Goal: Check status: Check status

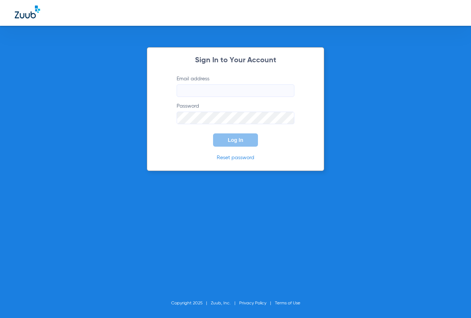
type input "[EMAIL_ADDRESS][DOMAIN_NAME]"
click at [245, 143] on button "Log In" at bounding box center [235, 139] width 45 height 13
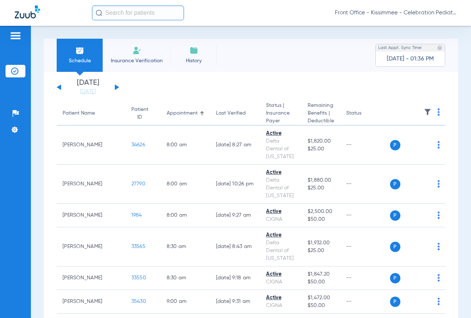
click at [116, 87] on button at bounding box center [117, 87] width 4 height 6
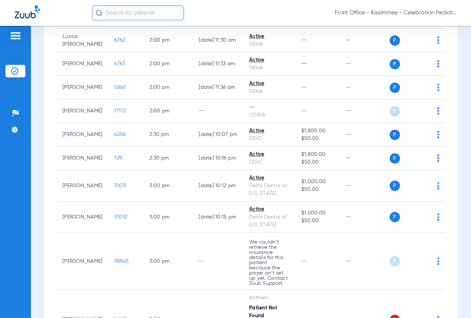
scroll to position [1767, 0]
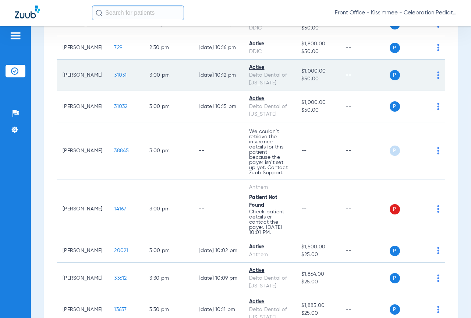
click at [114, 78] on span "31031" at bounding box center [120, 75] width 13 height 5
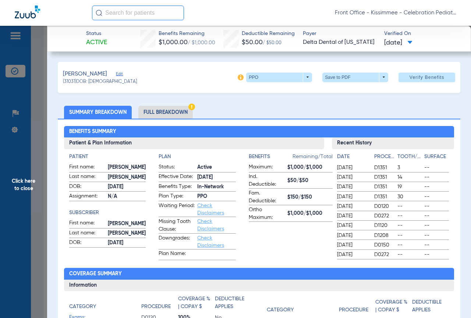
click at [168, 113] on li "Full Breakdown" at bounding box center [165, 112] width 54 height 13
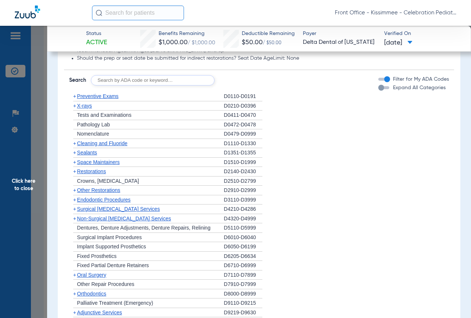
scroll to position [699, 0]
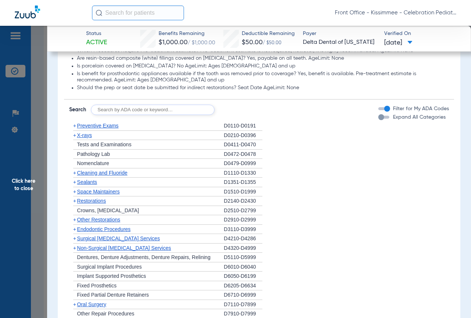
click at [378, 120] on div "button" at bounding box center [381, 117] width 6 height 6
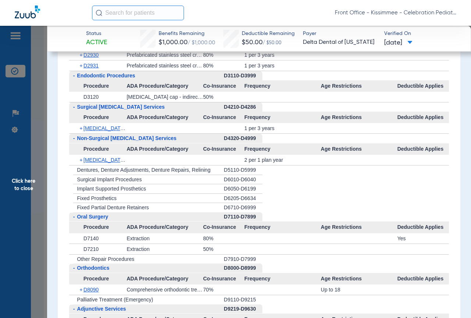
scroll to position [1282, 0]
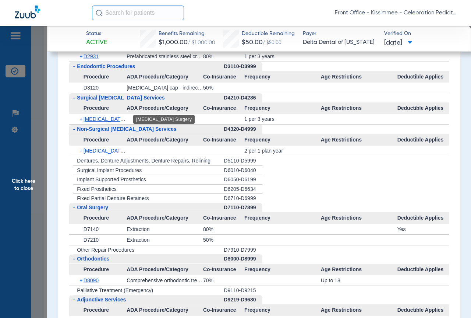
click at [96, 119] on span "[MEDICAL_DATA] Surgery" at bounding box center [114, 119] width 61 height 6
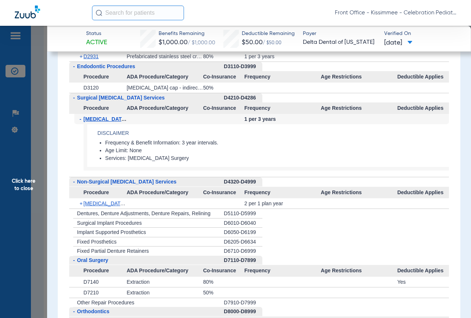
click at [96, 119] on span "[MEDICAL_DATA] Surgery" at bounding box center [116, 119] width 64 height 6
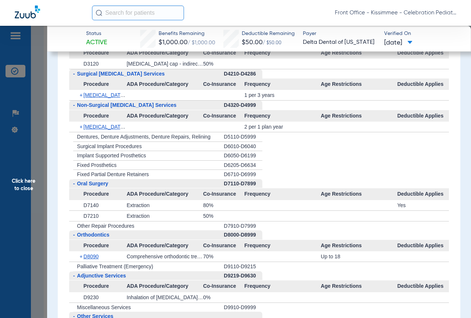
scroll to position [1319, 0]
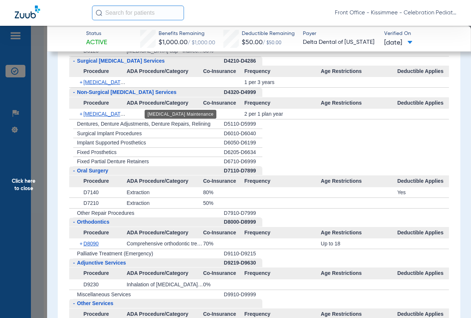
click at [102, 117] on span "[MEDICAL_DATA] Maintenance" at bounding box center [120, 114] width 73 height 6
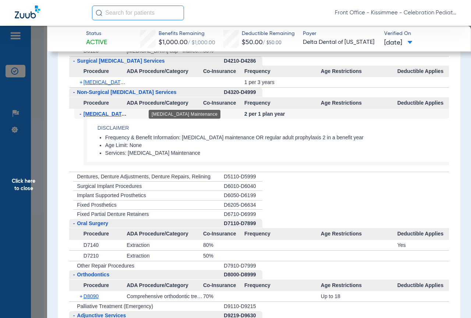
click at [109, 115] on span "[MEDICAL_DATA] Maintenance" at bounding box center [122, 114] width 76 height 6
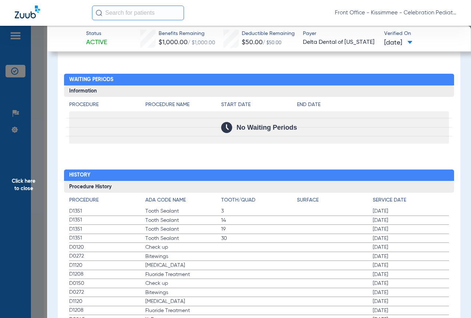
scroll to position [1613, 0]
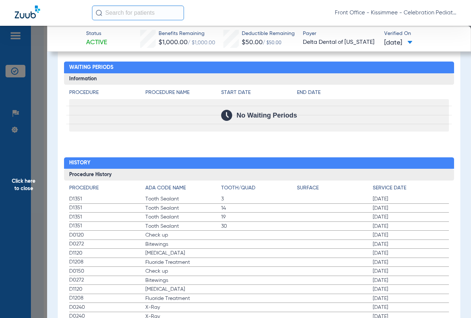
click at [182, 247] on span "Bitewings" at bounding box center [183, 243] width 76 height 7
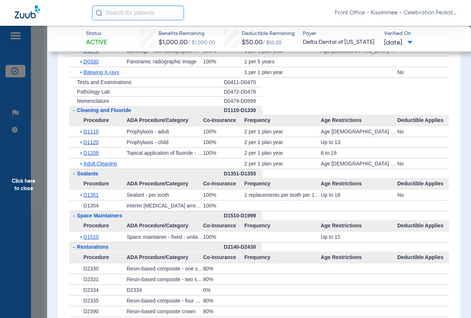
scroll to position [693, 0]
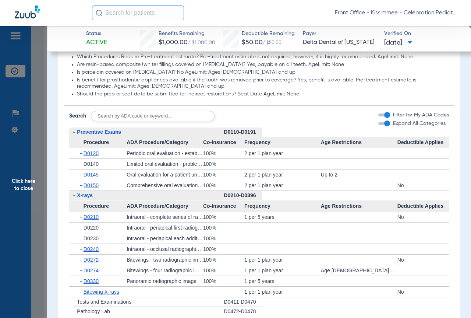
click at [233, 242] on div "100%" at bounding box center [223, 238] width 41 height 10
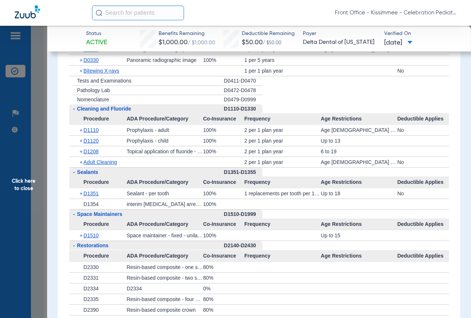
scroll to position [840, 0]
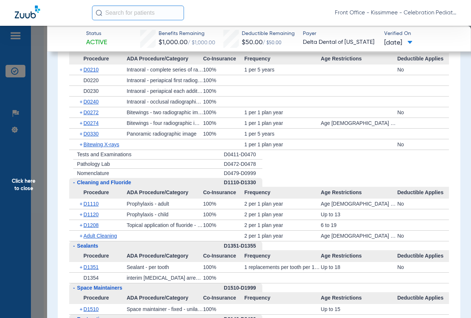
click at [40, 139] on span "Click here to close" at bounding box center [23, 185] width 47 height 318
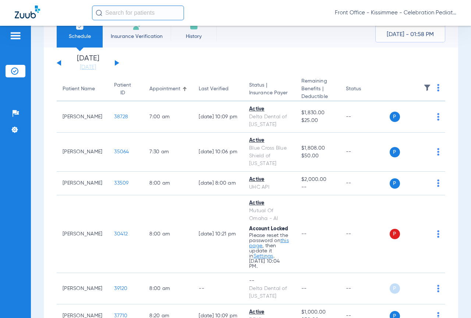
scroll to position [0, 0]
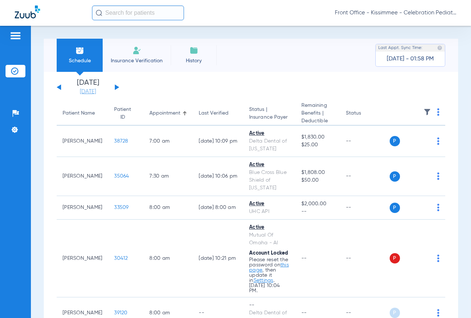
click at [89, 92] on link "[DATE]" at bounding box center [88, 91] width 44 height 7
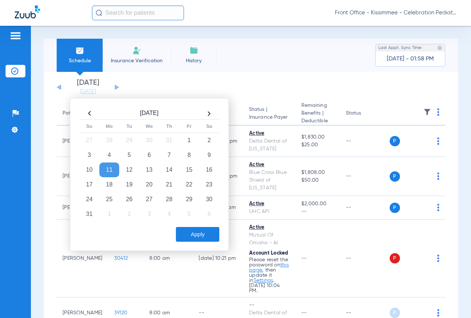
click at [65, 86] on div "[DATE] [DATE] [DATE] [DATE] [DATE] [DATE] [DATE] [DATE] [DATE] [DATE] [DATE] [D…" at bounding box center [88, 87] width 63 height 16
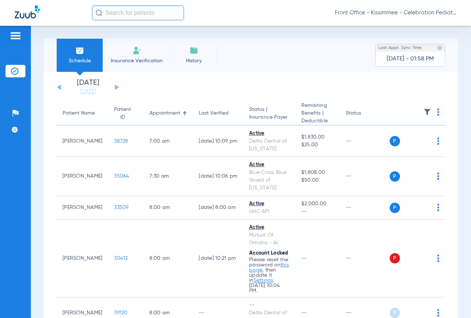
click at [62, 88] on div "[DATE] [DATE] [DATE] [DATE] [DATE] [DATE] [DATE] [DATE] [DATE] [DATE] [DATE] [D…" at bounding box center [88, 87] width 63 height 16
click at [59, 82] on div "[DATE] [DATE] [DATE] [DATE] [DATE] [DATE] [DATE] [DATE] [DATE] [DATE] [DATE] [D…" at bounding box center [88, 87] width 63 height 16
click at [85, 92] on link "[DATE]" at bounding box center [88, 91] width 44 height 7
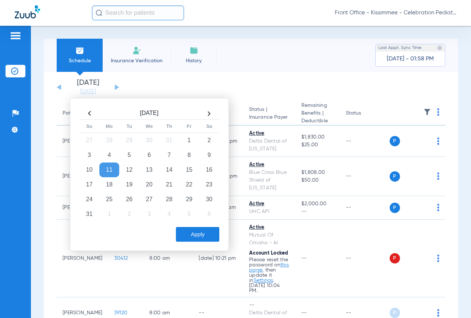
click at [88, 167] on td "10" at bounding box center [90, 169] width 20 height 15
click at [190, 234] on button "Apply" at bounding box center [197, 234] width 43 height 15
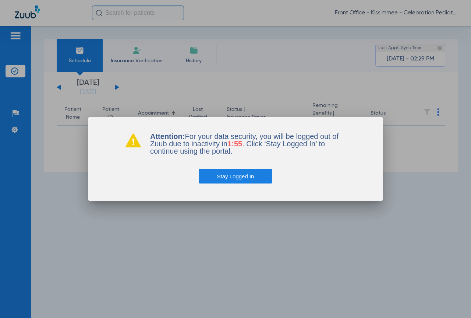
click at [234, 179] on button "Stay Logged In" at bounding box center [236, 176] width 74 height 15
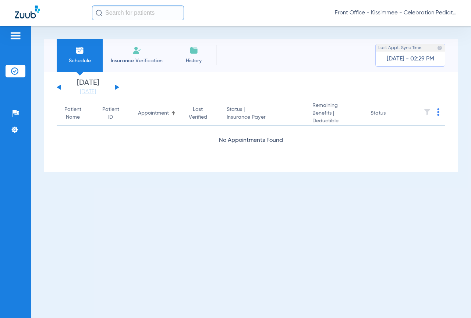
click at [116, 88] on button at bounding box center [117, 87] width 4 height 6
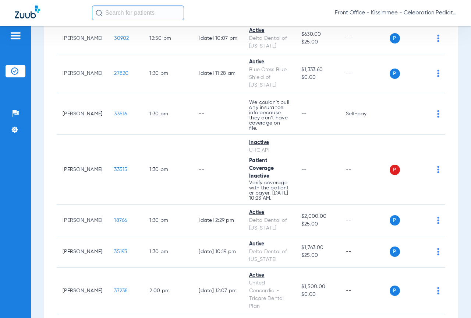
scroll to position [1325, 0]
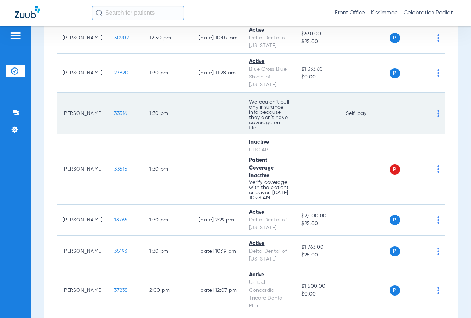
click at [114, 116] on span "33516" at bounding box center [120, 113] width 13 height 5
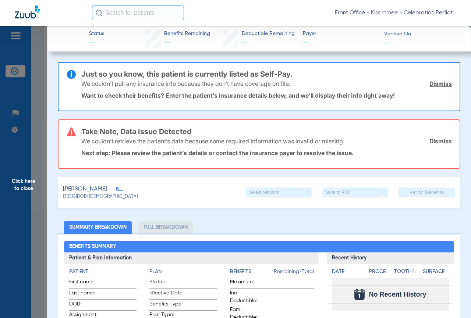
click at [168, 229] on li "Full Breakdown" at bounding box center [165, 226] width 54 height 13
drag, startPoint x: 181, startPoint y: 71, endPoint x: 153, endPoint y: 75, distance: 28.3
click at [180, 71] on h3 "Just so you know, this patient is currently listed as Self-Pay." at bounding box center [266, 73] width 371 height 7
click at [127, 75] on h3 "Just so you know, this patient is currently listed as Self-Pay." at bounding box center [266, 73] width 371 height 7
click at [242, 77] on h3 "Just so you know, this patient is currently listed as Self-Pay." at bounding box center [266, 73] width 371 height 7
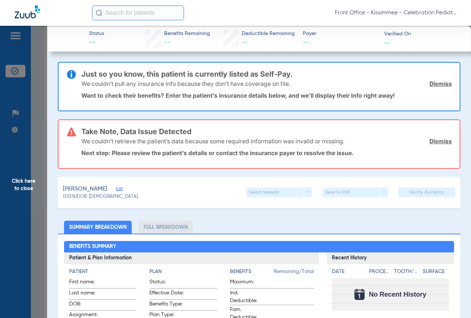
click at [103, 94] on p "Want to check their benefits? Enter the patient’s insurance details below, and …" at bounding box center [266, 95] width 371 height 7
click at [181, 91] on div "We couldn’t pull any insurance info because they don’t have coverage on file. D…" at bounding box center [266, 83] width 371 height 19
click at [233, 95] on p "Want to check their benefits? Enter the patient’s insurance details below, and …" at bounding box center [266, 95] width 371 height 7
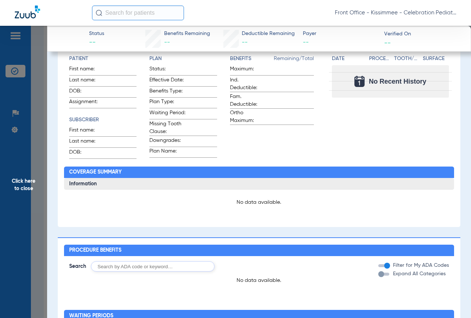
scroll to position [0, 0]
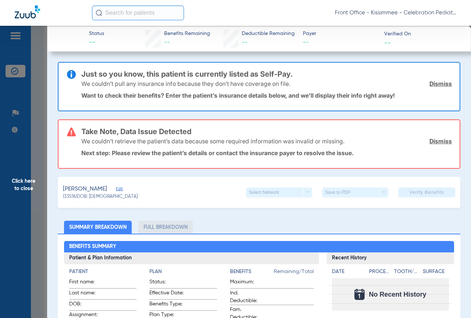
click at [435, 140] on link "Dismiss" at bounding box center [441, 140] width 22 height 7
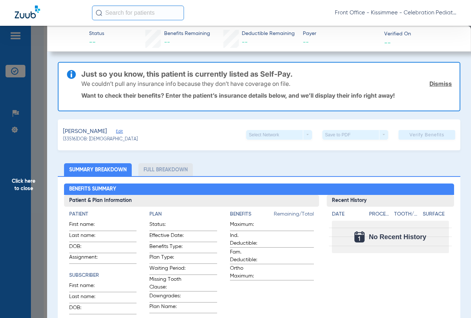
click at [227, 94] on p "Want to check their benefits? Enter the patient’s insurance details below, and …" at bounding box center [266, 95] width 371 height 7
drag, startPoint x: 97, startPoint y: 135, endPoint x: 107, endPoint y: 131, distance: 11.6
click at [98, 135] on app-member-summary "[PERSON_NAME] Edit (33516) DOB: [DEMOGRAPHIC_DATA]" at bounding box center [100, 134] width 75 height 15
click at [118, 130] on div "[PERSON_NAME] Edit" at bounding box center [100, 131] width 75 height 9
click at [121, 130] on span "Edit" at bounding box center [119, 132] width 7 height 7
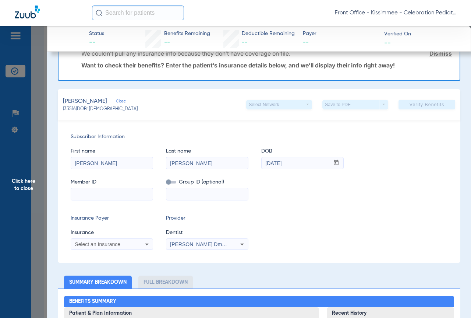
scroll to position [37, 0]
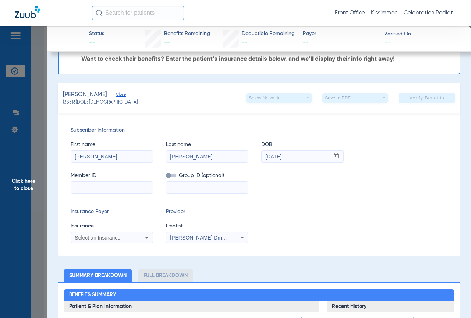
click at [114, 240] on span "Select an Insurance" at bounding box center [98, 237] width 46 height 6
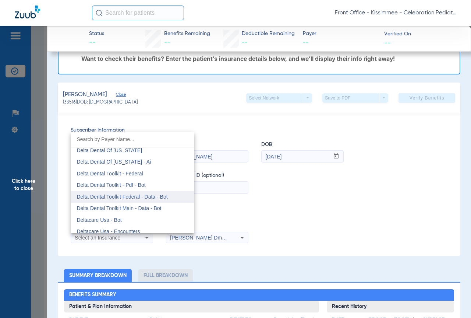
scroll to position [2061, 0]
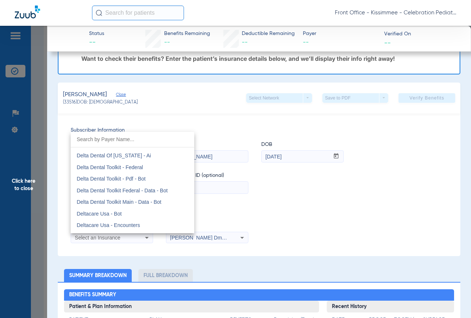
click at [222, 102] on div at bounding box center [235, 159] width 471 height 318
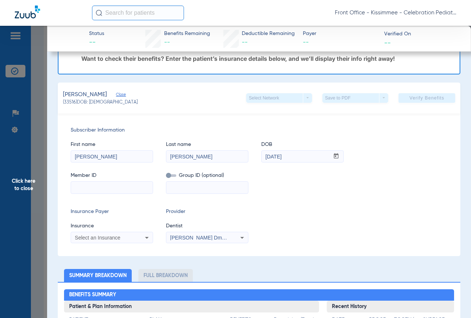
click at [123, 96] on span "Close" at bounding box center [119, 95] width 7 height 7
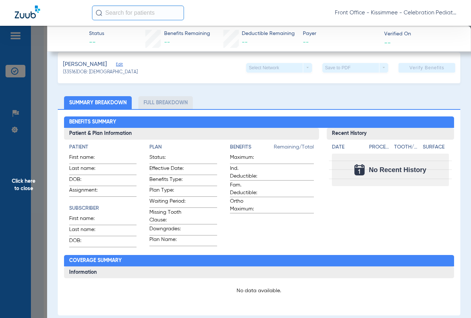
scroll to position [74, 0]
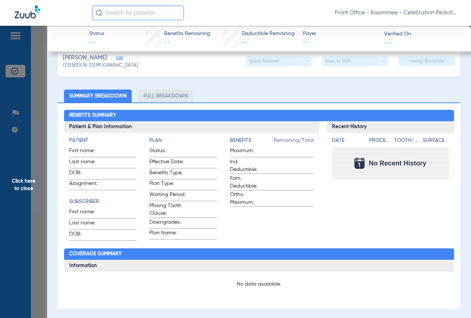
click at [37, 114] on span "Click here to close" at bounding box center [23, 185] width 47 height 318
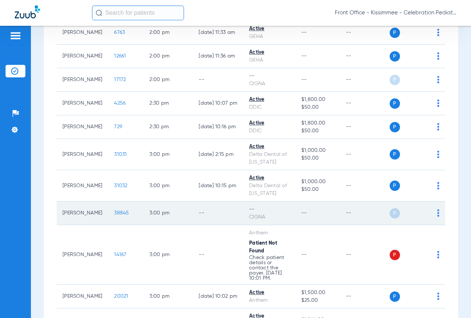
scroll to position [1656, 0]
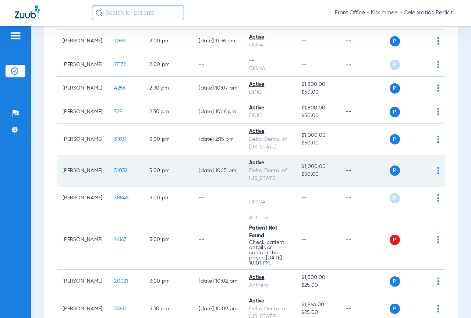
click at [114, 173] on span "31032" at bounding box center [120, 170] width 13 height 5
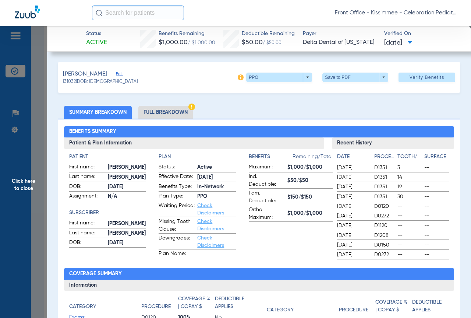
click at [163, 111] on li "Full Breakdown" at bounding box center [165, 112] width 54 height 13
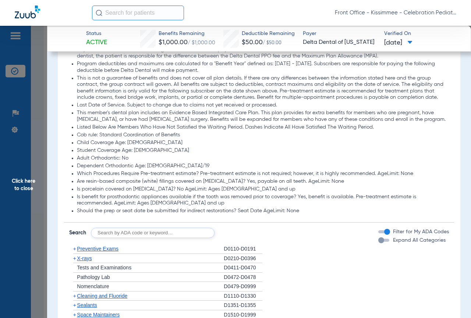
scroll to position [626, 0]
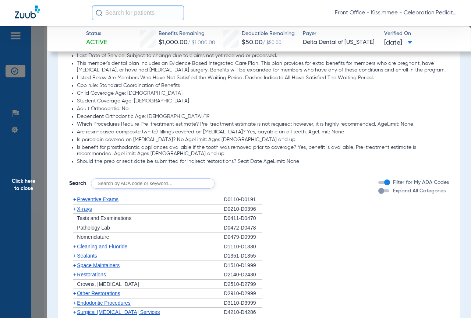
drag, startPoint x: 374, startPoint y: 189, endPoint x: 165, endPoint y: 198, distance: 208.9
click at [378, 189] on div "button" at bounding box center [381, 191] width 6 height 6
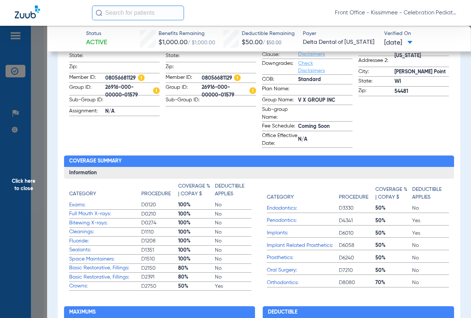
scroll to position [0, 0]
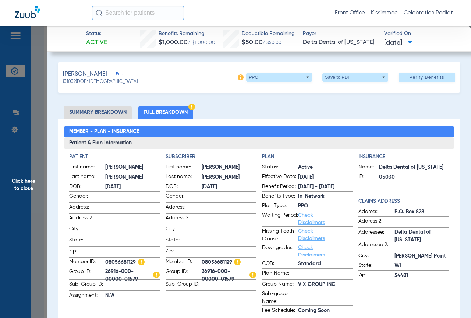
drag, startPoint x: 135, startPoint y: 260, endPoint x: 101, endPoint y: 260, distance: 33.9
click at [101, 260] on label "Member ID: 08056681129" at bounding box center [114, 262] width 91 height 9
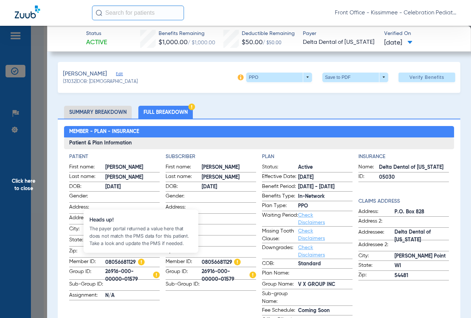
copy label "08056681129"
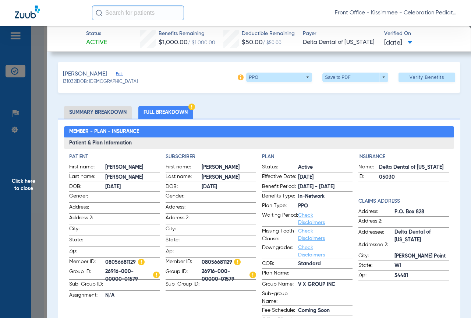
click at [142, 236] on span at bounding box center [132, 240] width 54 height 8
drag, startPoint x: 106, startPoint y: 258, endPoint x: 134, endPoint y: 258, distance: 28.0
click at [134, 258] on span "08056681129" at bounding box center [132, 262] width 54 height 8
copy span "08056681129"
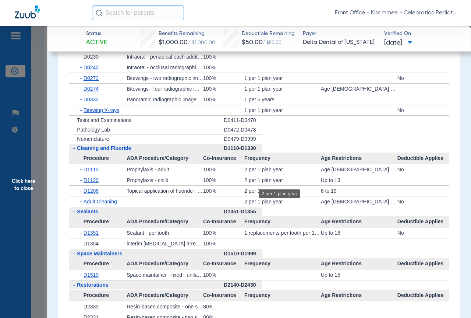
scroll to position [877, 0]
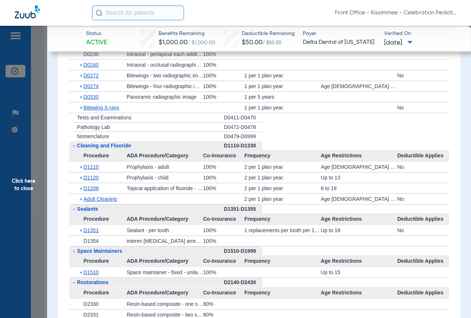
click at [41, 136] on span "Click here to close" at bounding box center [23, 185] width 47 height 318
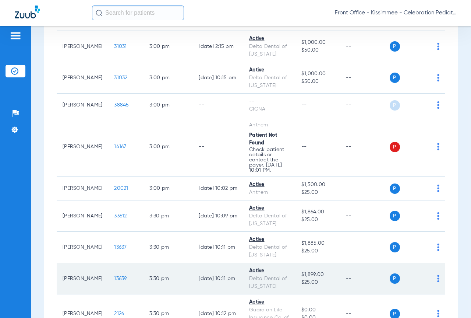
scroll to position [1804, 0]
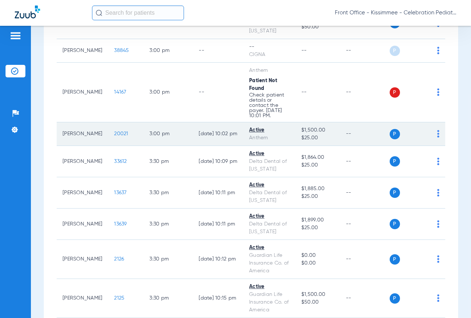
click at [114, 136] on span "20021" at bounding box center [121, 133] width 14 height 5
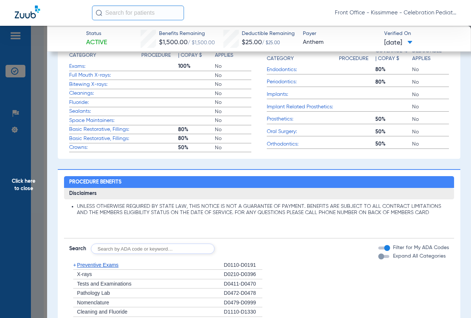
scroll to position [0, 0]
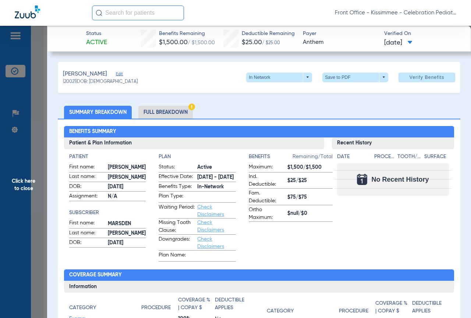
click at [36, 162] on span "Click here to close" at bounding box center [23, 185] width 47 height 318
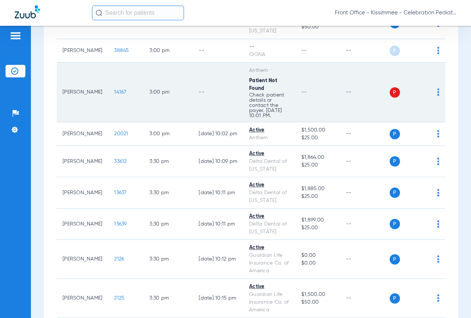
click at [114, 95] on span "14167" at bounding box center [120, 91] width 12 height 5
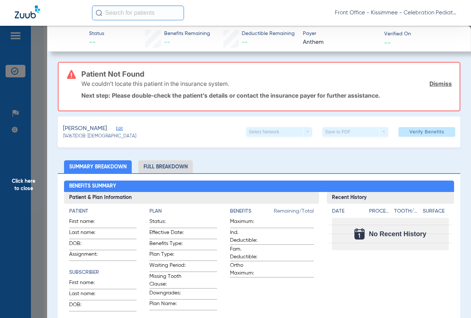
click at [36, 121] on span "Click here to close" at bounding box center [23, 185] width 47 height 318
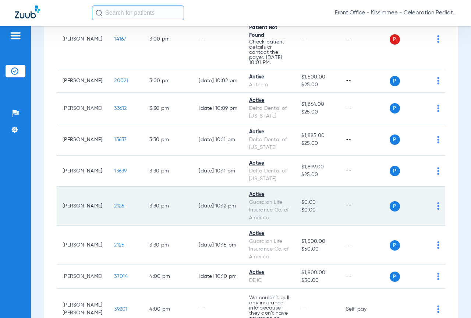
scroll to position [1942, 0]
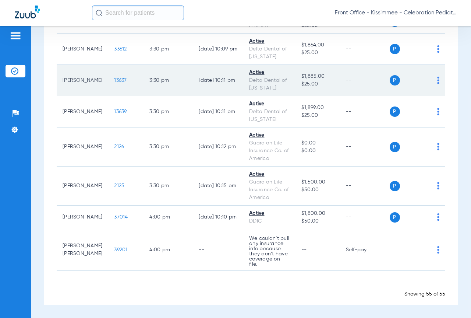
click at [108, 71] on td "13637" at bounding box center [125, 80] width 35 height 31
click at [114, 78] on span "13637" at bounding box center [120, 80] width 13 height 5
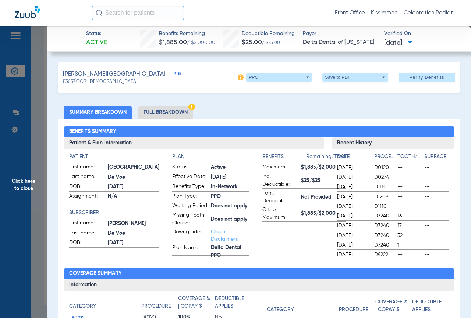
click at [149, 114] on li "Full Breakdown" at bounding box center [165, 112] width 54 height 13
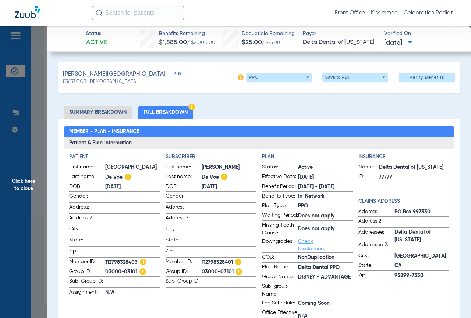
drag, startPoint x: 105, startPoint y: 259, endPoint x: 138, endPoint y: 260, distance: 33.5
click at [138, 260] on label "Member ID: 112798328403" at bounding box center [114, 262] width 91 height 9
copy label "112798328403"
click at [33, 201] on span "Click here to close" at bounding box center [23, 185] width 47 height 318
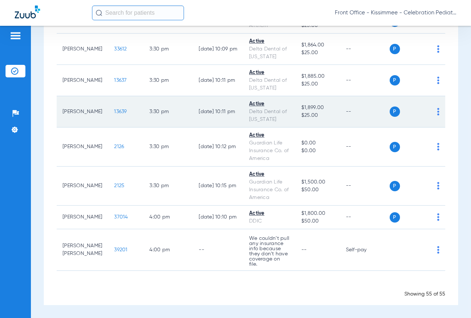
click at [114, 109] on span "13639" at bounding box center [120, 111] width 13 height 5
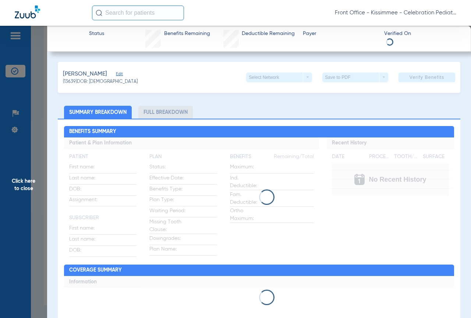
click at [157, 107] on li "Full Breakdown" at bounding box center [165, 112] width 54 height 13
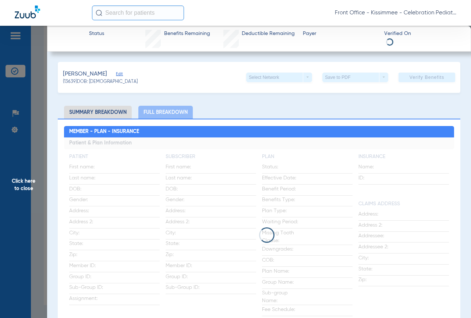
click at [161, 115] on li "Full Breakdown" at bounding box center [165, 112] width 54 height 13
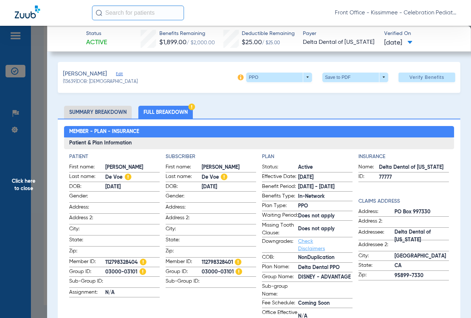
click at [162, 115] on li "Full Breakdown" at bounding box center [165, 112] width 54 height 13
click at [34, 188] on span "Click here to close" at bounding box center [23, 185] width 47 height 318
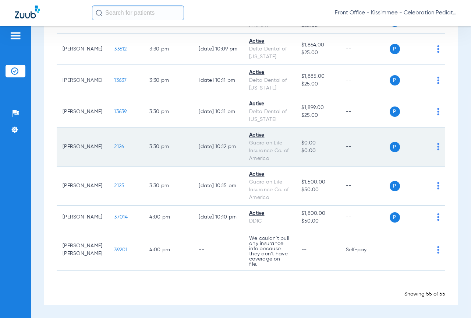
click at [114, 144] on span "2126" at bounding box center [119, 146] width 10 height 5
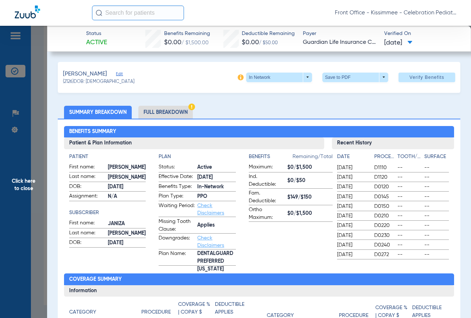
click at [156, 112] on li "Full Breakdown" at bounding box center [165, 112] width 54 height 13
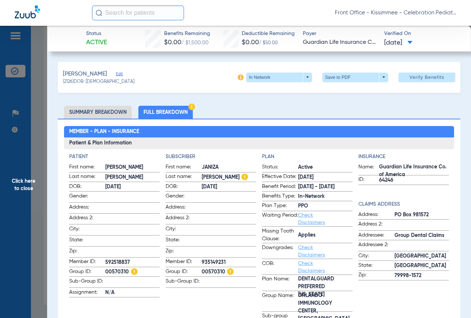
click at [254, 131] on h2 "Member - Plan - Insurance" at bounding box center [259, 132] width 390 height 12
drag, startPoint x: 195, startPoint y: 259, endPoint x: 240, endPoint y: 260, distance: 44.9
click at [240, 260] on label "Member ID: 935149231" at bounding box center [211, 262] width 91 height 9
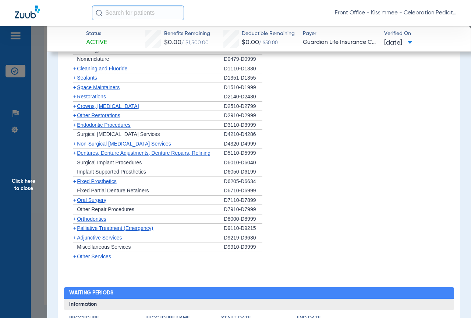
scroll to position [1141, 0]
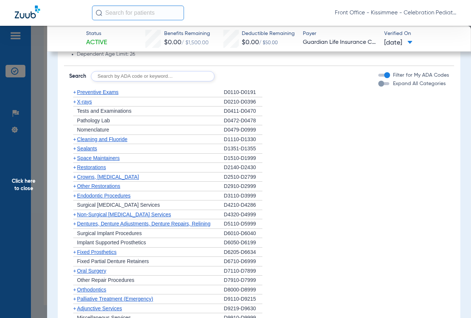
drag, startPoint x: 382, startPoint y: 68, endPoint x: 377, endPoint y: 71, distance: 5.3
click at [382, 80] on div "Expand All Categories" at bounding box center [411, 84] width 67 height 8
click at [378, 81] on div "button" at bounding box center [381, 84] width 6 height 6
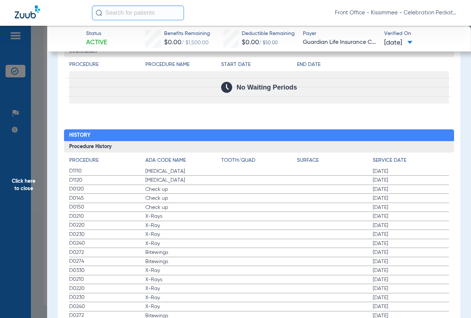
scroll to position [2221, 0]
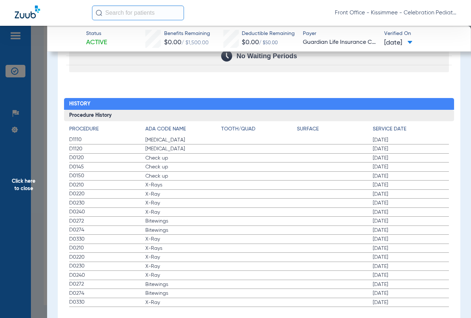
drag, startPoint x: 42, startPoint y: 130, endPoint x: 47, endPoint y: 130, distance: 4.4
click at [42, 130] on span "Click here to close" at bounding box center [23, 185] width 47 height 318
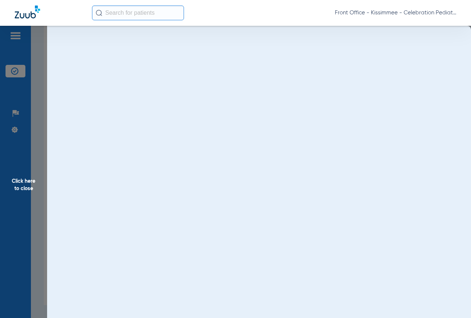
scroll to position [0, 0]
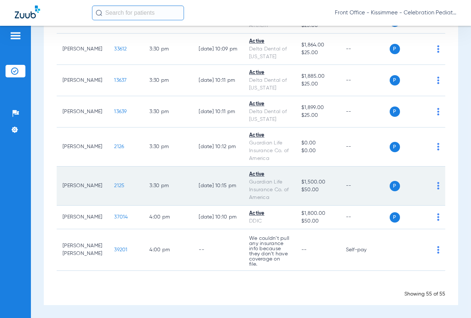
click at [114, 183] on span "2125" at bounding box center [119, 185] width 10 height 5
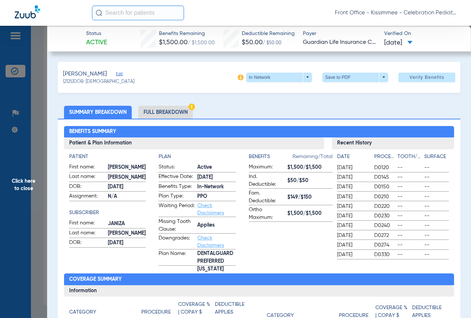
click at [31, 242] on span "Click here to close" at bounding box center [23, 185] width 47 height 318
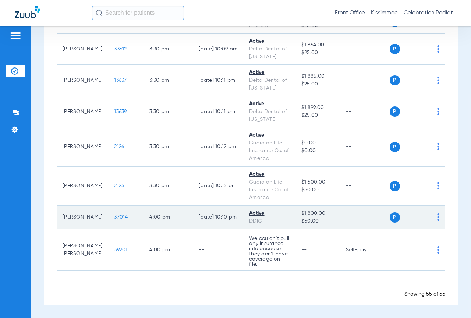
click at [114, 214] on span "37014" at bounding box center [121, 216] width 14 height 5
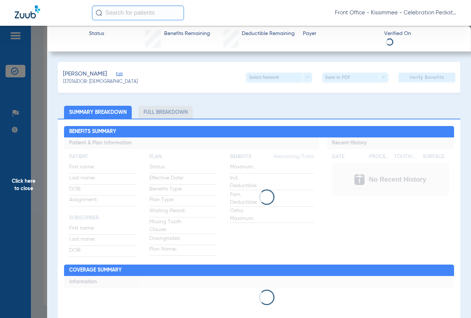
click at [29, 224] on span "Click here to close" at bounding box center [23, 185] width 47 height 318
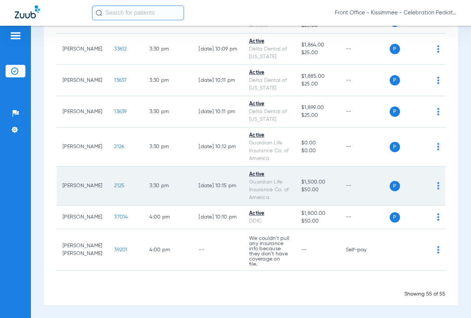
click at [114, 183] on span "2125" at bounding box center [119, 185] width 10 height 5
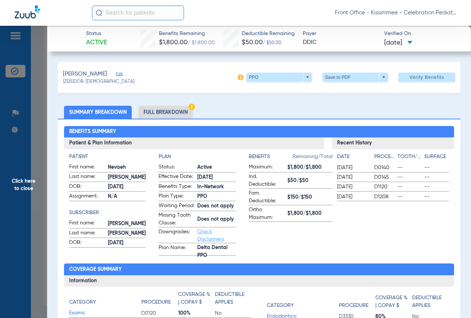
click at [144, 121] on div "Benefits Summary Patient & Plan Information Patient First name: Nevaeh Last nam…" at bounding box center [259, 262] width 403 height 286
click at [149, 118] on li "Full Breakdown" at bounding box center [165, 112] width 54 height 13
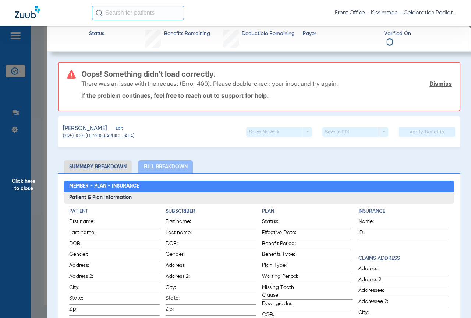
click at [33, 151] on span "Click here to close" at bounding box center [23, 185] width 47 height 318
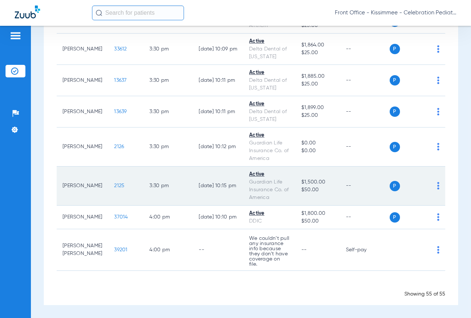
click at [114, 183] on span "2125" at bounding box center [119, 185] width 10 height 5
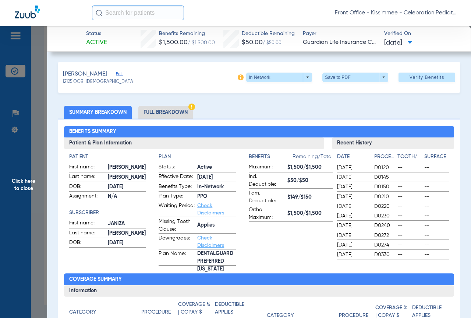
click at [166, 114] on li "Full Breakdown" at bounding box center [165, 112] width 54 height 13
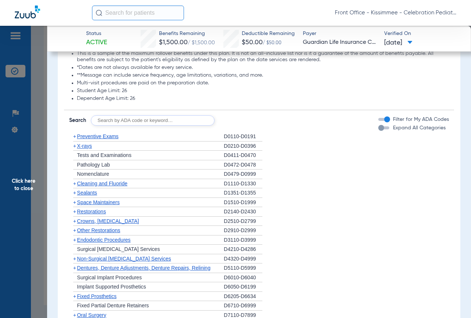
scroll to position [1067, 0]
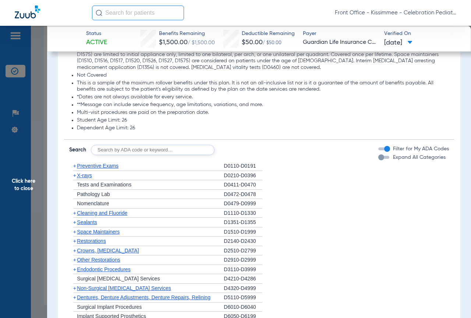
click at [378, 154] on div "button" at bounding box center [381, 157] width 6 height 6
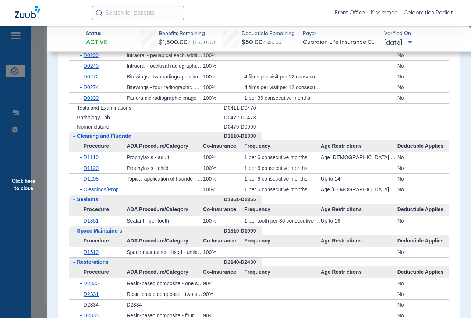
scroll to position [1310, 0]
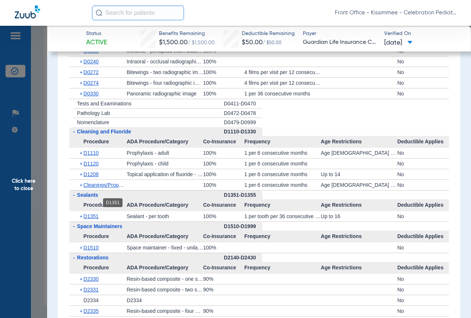
click at [85, 213] on span "D1351" at bounding box center [91, 216] width 15 height 6
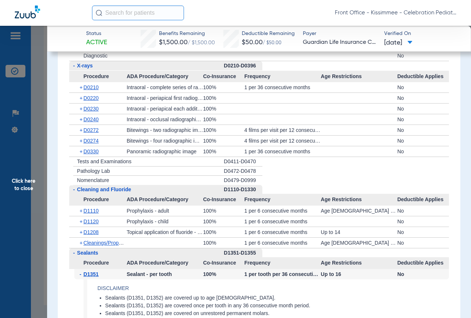
scroll to position [1142, 0]
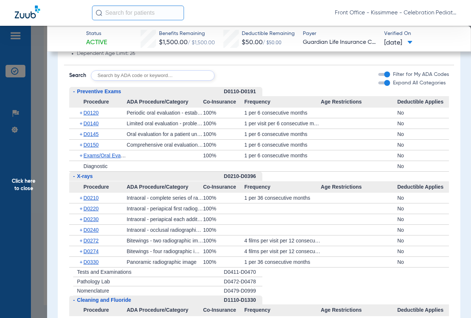
click at [100, 235] on div "+ D0272" at bounding box center [100, 240] width 52 height 10
click at [98, 237] on span "D0272" at bounding box center [91, 240] width 15 height 6
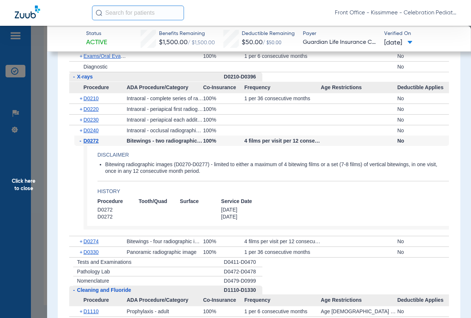
scroll to position [1252, 0]
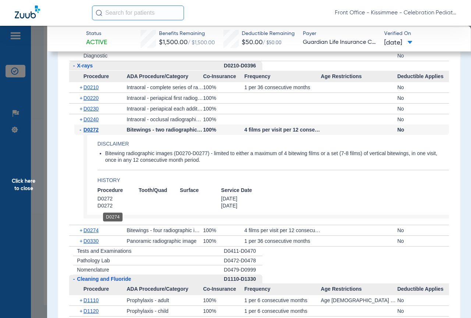
click at [94, 227] on span "D0274" at bounding box center [91, 230] width 15 height 6
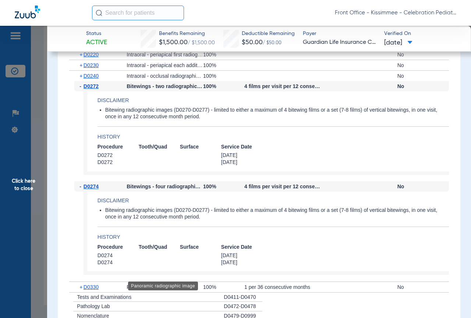
scroll to position [1326, 0]
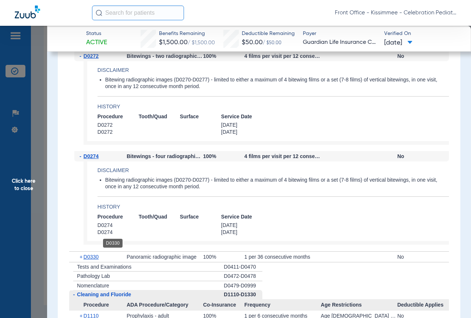
click at [86, 254] on span "D0330" at bounding box center [91, 257] width 15 height 6
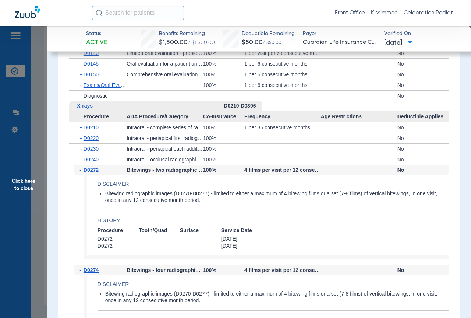
scroll to position [1179, 0]
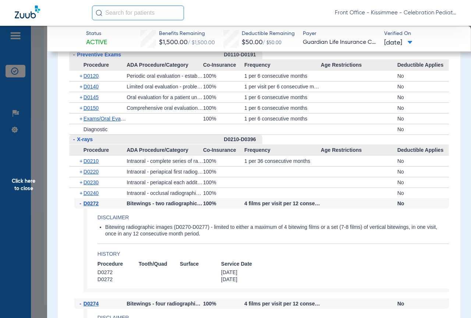
click at [36, 129] on span "Click here to close" at bounding box center [23, 185] width 47 height 318
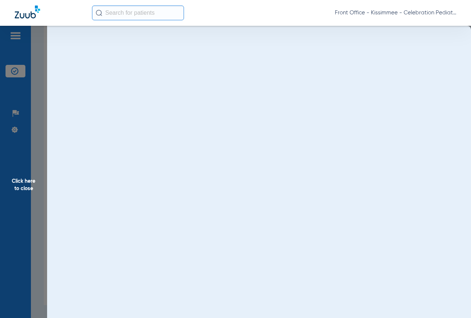
scroll to position [0, 0]
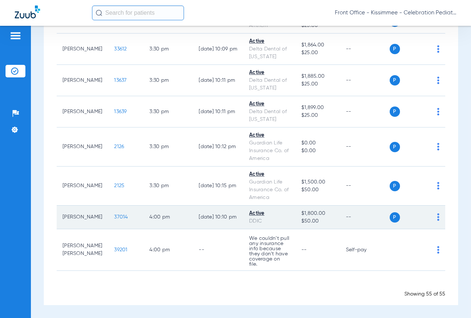
click at [114, 214] on span "37014" at bounding box center [121, 216] width 14 height 5
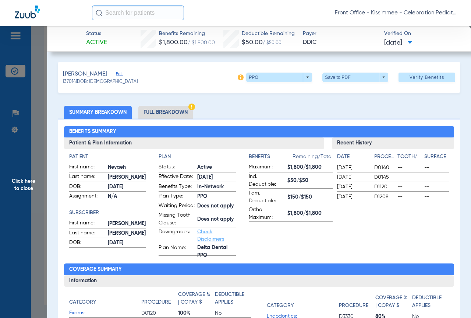
click at [185, 113] on li "Full Breakdown" at bounding box center [165, 112] width 54 height 13
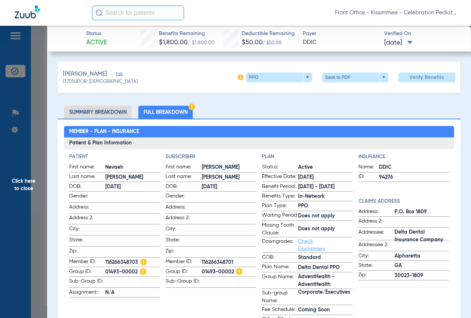
drag, startPoint x: 105, startPoint y: 258, endPoint x: 141, endPoint y: 259, distance: 36.8
click at [141, 259] on label "Member ID: 116266348703" at bounding box center [114, 262] width 91 height 9
click at [35, 112] on span "Click here to close" at bounding box center [23, 185] width 47 height 318
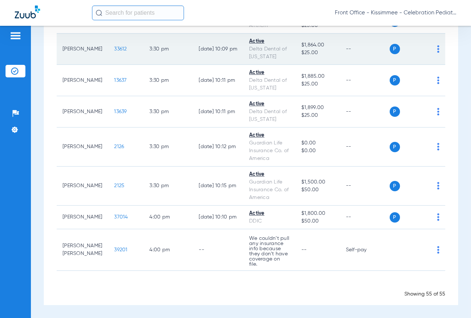
click at [114, 46] on span "33612" at bounding box center [120, 48] width 13 height 5
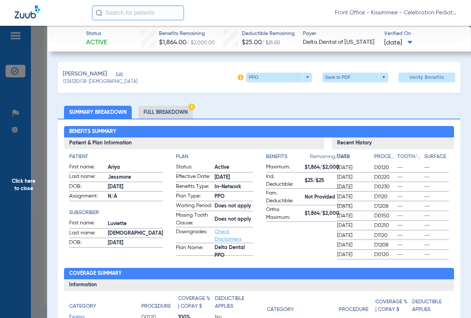
click at [160, 112] on li "Full Breakdown" at bounding box center [165, 112] width 54 height 13
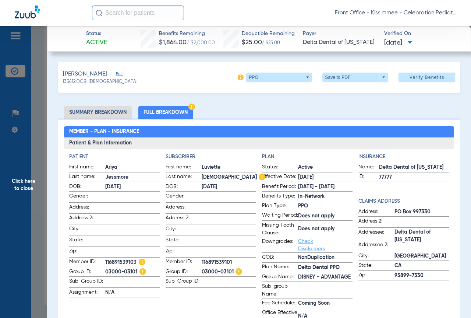
click at [31, 146] on span "Click here to close" at bounding box center [23, 185] width 47 height 318
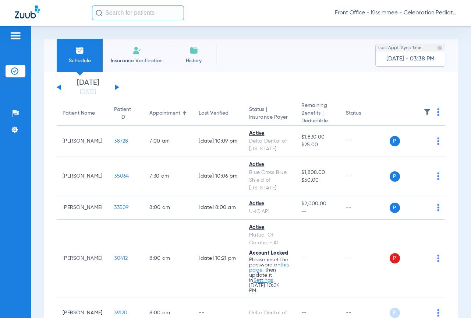
click at [119, 89] on div "[DATE] [DATE] [DATE] [DATE] [DATE] [DATE] [DATE] [DATE] [DATE] [DATE] [DATE] [D…" at bounding box center [88, 87] width 63 height 16
click at [117, 85] on div "[DATE] [DATE] [DATE] [DATE] [DATE] [DATE] [DATE] [DATE] [DATE] [DATE] [DATE] [D…" at bounding box center [88, 87] width 63 height 16
click at [115, 87] on div "[DATE] [DATE] [DATE] [DATE] [DATE] [DATE] [DATE] [DATE] [DATE] [DATE] [DATE] [D…" at bounding box center [88, 87] width 63 height 16
click at [117, 86] on button at bounding box center [117, 87] width 4 height 6
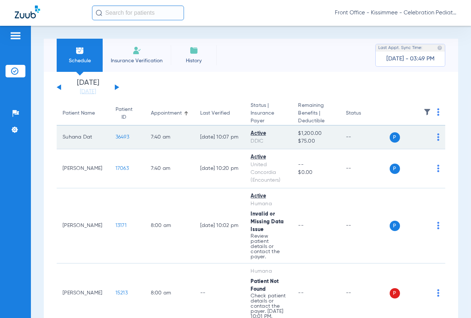
click at [119, 137] on span "36493" at bounding box center [123, 136] width 14 height 5
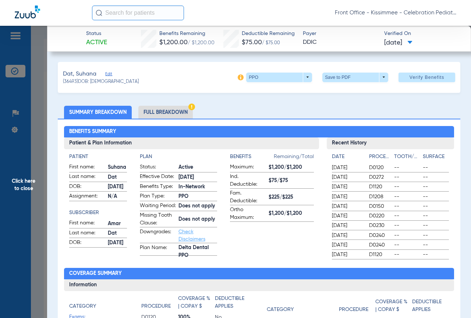
drag, startPoint x: 147, startPoint y: 108, endPoint x: 152, endPoint y: 110, distance: 4.8
click at [147, 108] on li "Full Breakdown" at bounding box center [165, 112] width 54 height 13
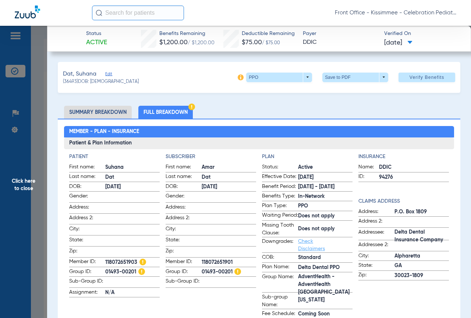
click at [153, 110] on li "Full Breakdown" at bounding box center [165, 112] width 54 height 13
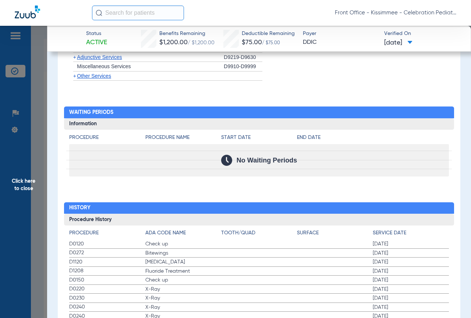
scroll to position [1092, 0]
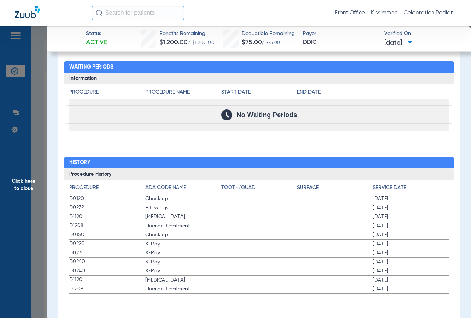
click at [35, 153] on span "Click here to close" at bounding box center [23, 185] width 47 height 318
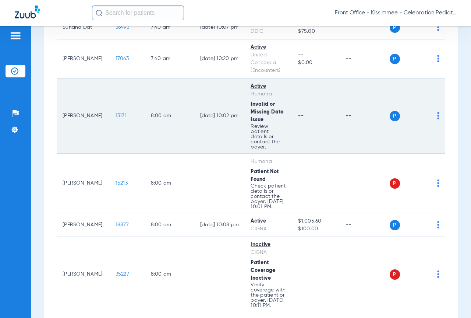
scroll to position [110, 0]
click at [116, 113] on span "13171" at bounding box center [121, 114] width 11 height 5
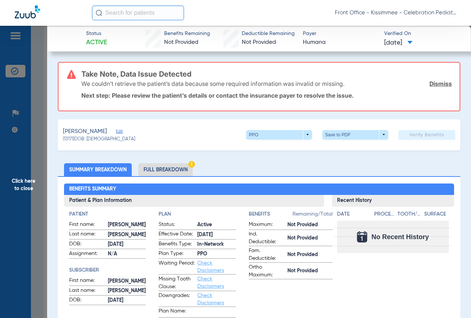
drag, startPoint x: 185, startPoint y: 160, endPoint x: 179, endPoint y: 167, distance: 9.9
click at [178, 168] on li "Full Breakdown" at bounding box center [165, 169] width 54 height 13
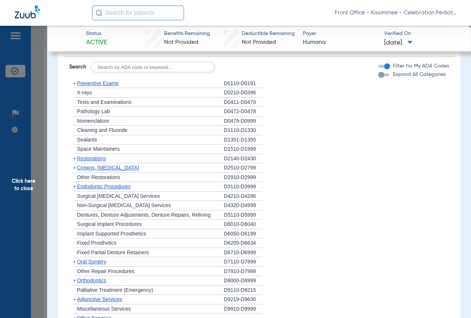
scroll to position [592, 0]
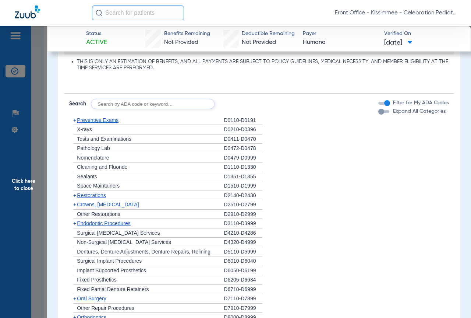
drag, startPoint x: 382, startPoint y: 111, endPoint x: 61, endPoint y: 176, distance: 327.4
click at [382, 111] on div "button" at bounding box center [383, 111] width 11 height 3
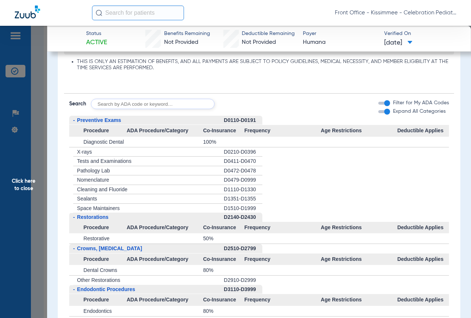
scroll to position [628, 0]
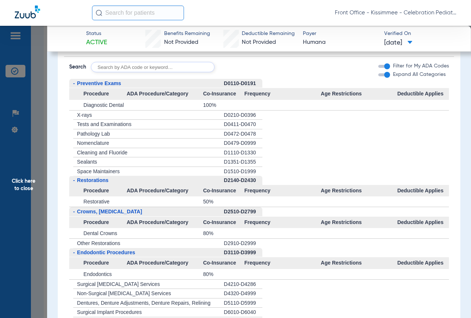
click at [97, 160] on span "Sealants" at bounding box center [87, 162] width 20 height 6
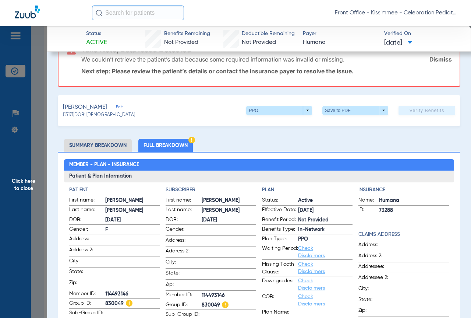
scroll to position [74, 0]
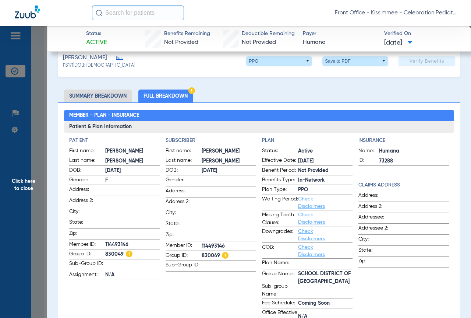
click at [168, 99] on li "Full Breakdown" at bounding box center [165, 95] width 54 height 13
click at [35, 136] on span "Click here to close" at bounding box center [23, 185] width 47 height 318
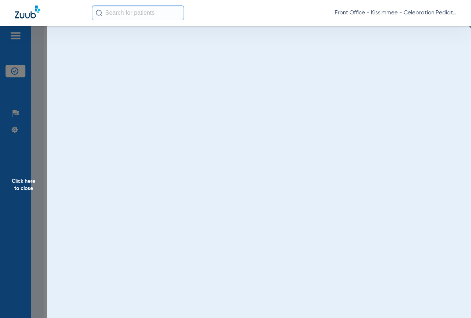
scroll to position [0, 0]
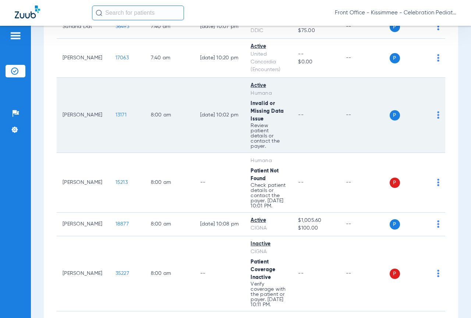
click at [116, 113] on span "13171" at bounding box center [121, 114] width 11 height 5
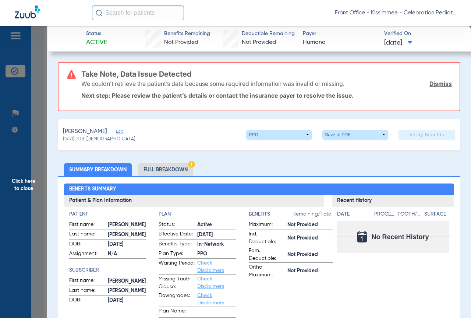
drag, startPoint x: 165, startPoint y: 165, endPoint x: 165, endPoint y: 178, distance: 12.9
click at [166, 170] on li "Full Breakdown" at bounding box center [165, 169] width 54 height 13
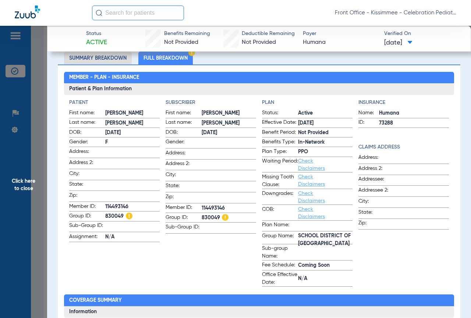
scroll to position [74, 0]
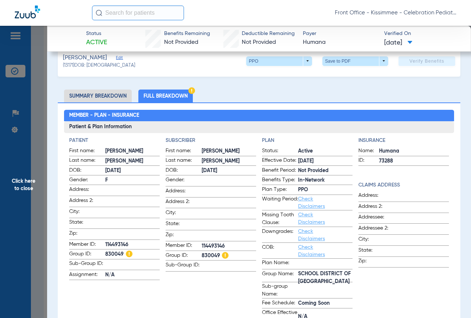
click at [36, 162] on span "Click here to close" at bounding box center [23, 185] width 47 height 318
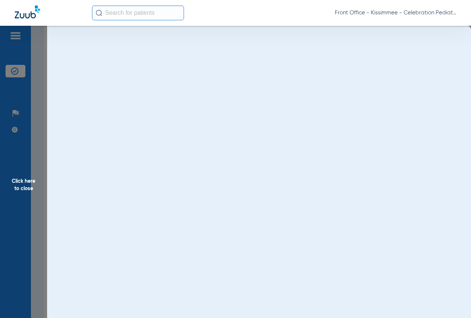
scroll to position [0, 0]
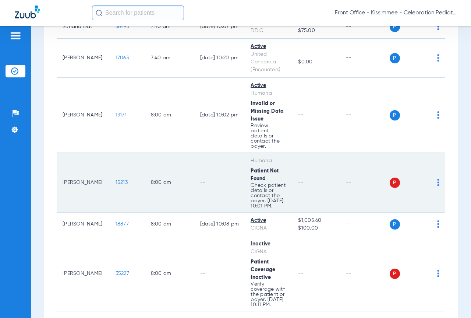
click at [116, 185] on span "15213" at bounding box center [122, 182] width 12 height 5
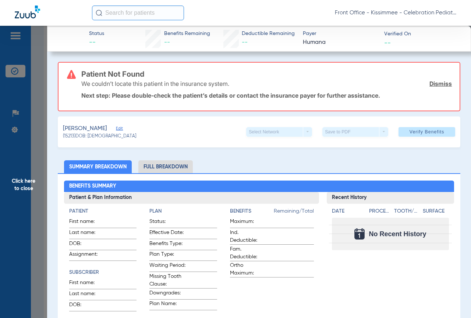
click at [147, 163] on li "Full Breakdown" at bounding box center [165, 166] width 54 height 13
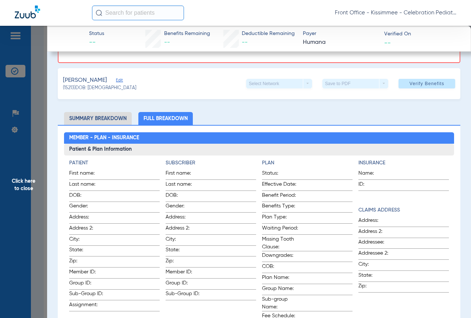
scroll to position [74, 0]
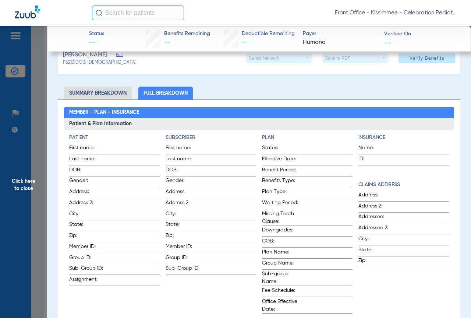
click at [35, 156] on span "Click here to close" at bounding box center [23, 185] width 47 height 318
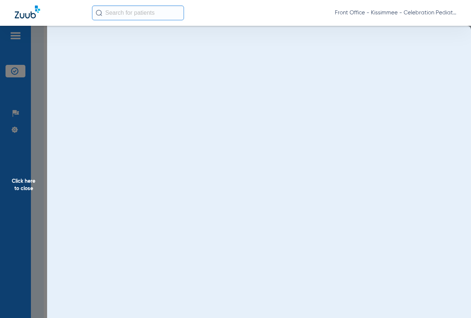
scroll to position [0, 0]
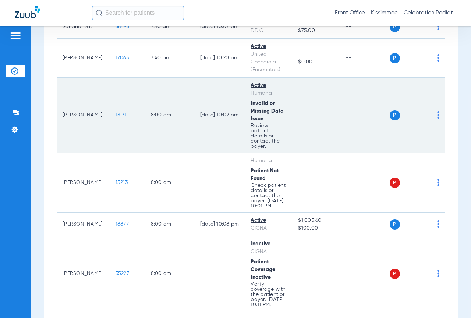
click at [117, 113] on span "13171" at bounding box center [121, 114] width 11 height 5
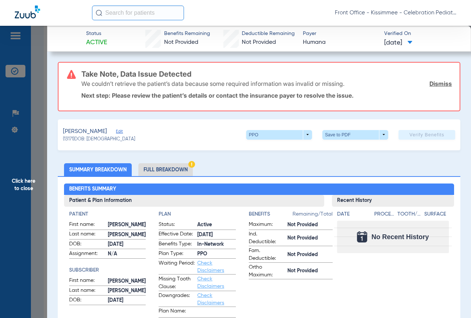
click at [150, 169] on li "Full Breakdown" at bounding box center [165, 169] width 54 height 13
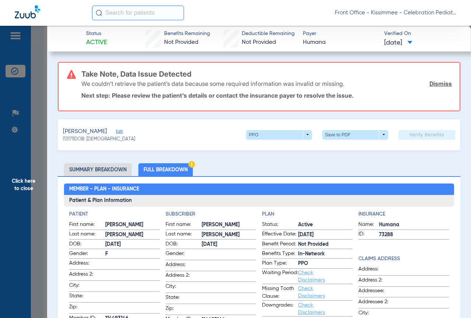
click at [41, 114] on span "Click here to close" at bounding box center [23, 185] width 47 height 318
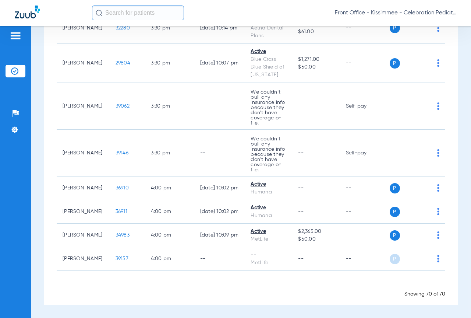
scroll to position [2910, 0]
click at [126, 16] on input "text" at bounding box center [138, 13] width 92 height 15
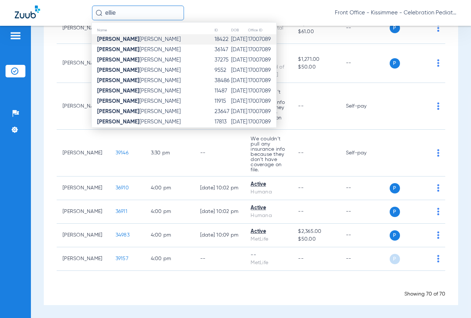
type input "ellie"
click at [136, 38] on td "[PERSON_NAME]" at bounding box center [153, 39] width 123 height 10
